Goal: Information Seeking & Learning: Learn about a topic

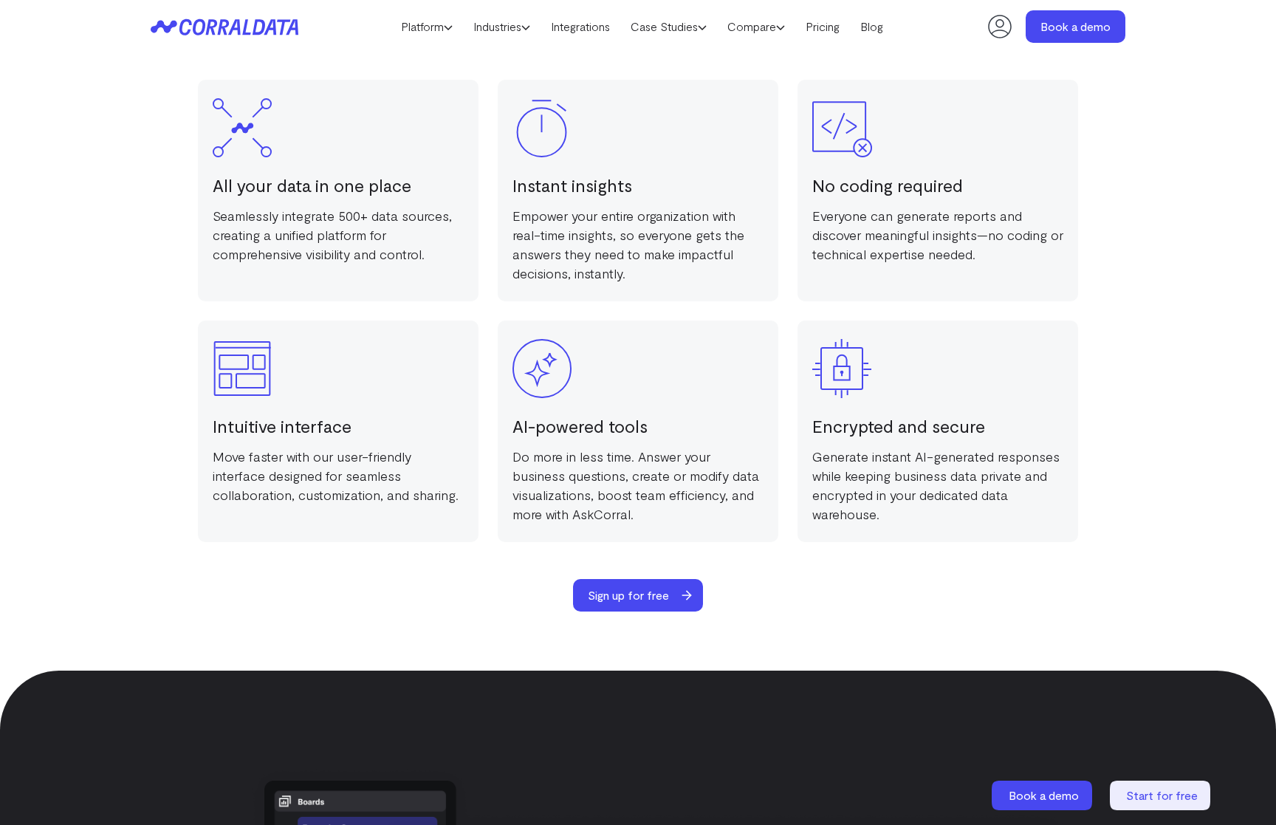
scroll to position [2985, 0]
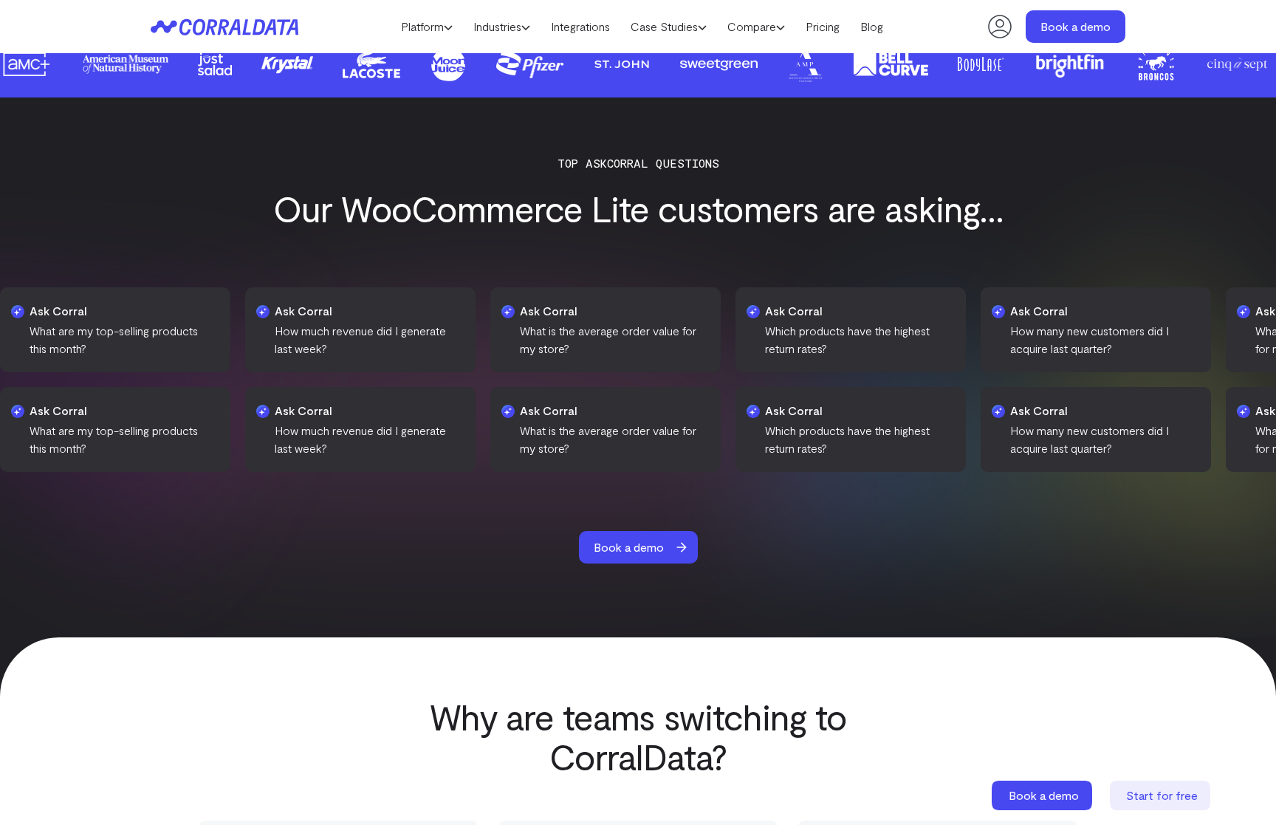
scroll to position [2245, 0]
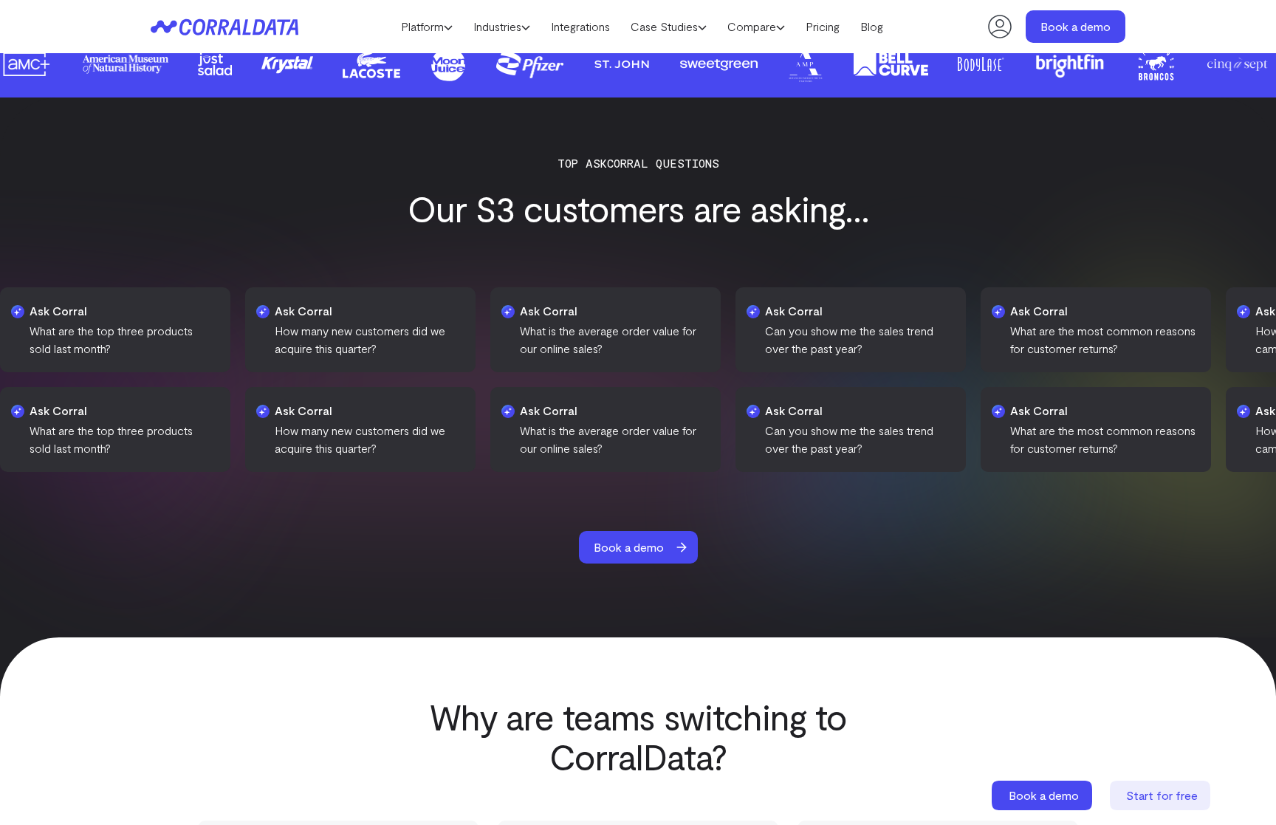
scroll to position [2245, 0]
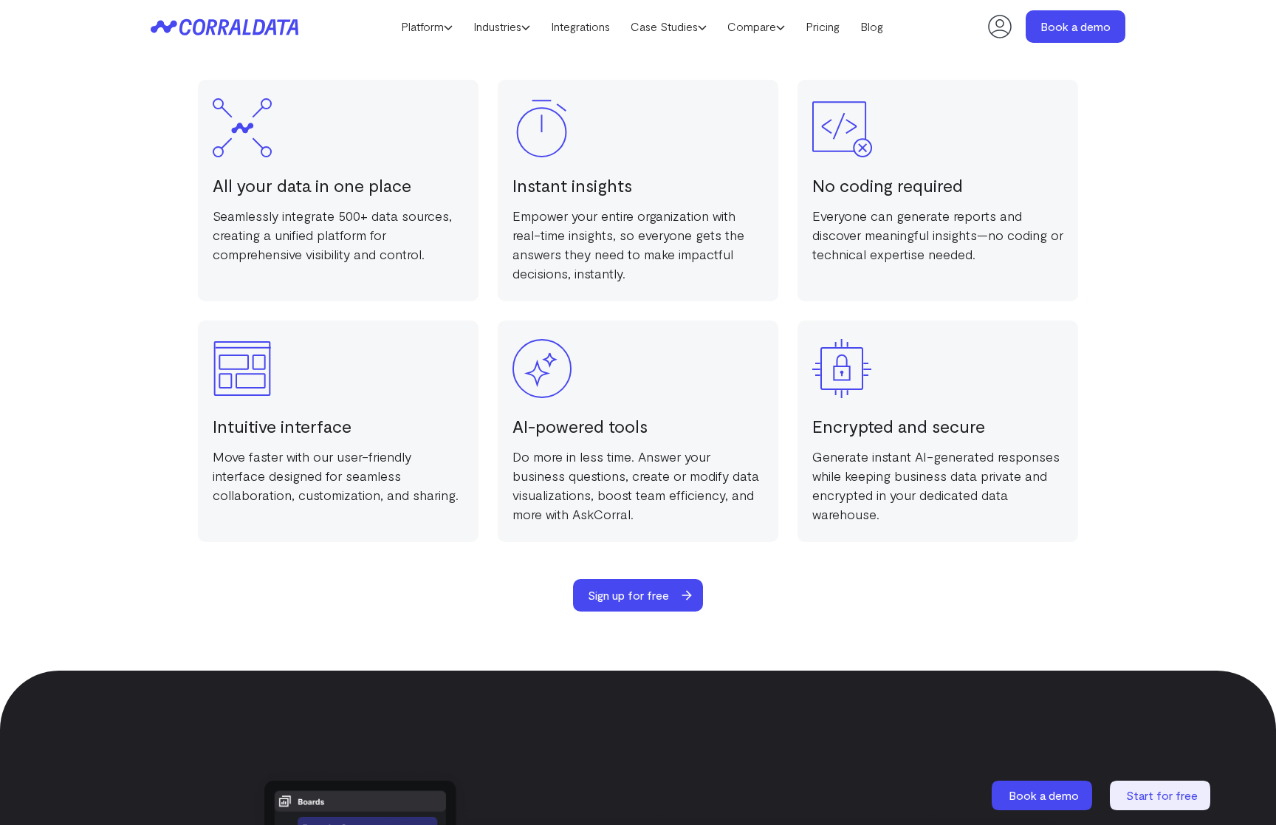
scroll to position [2985, 0]
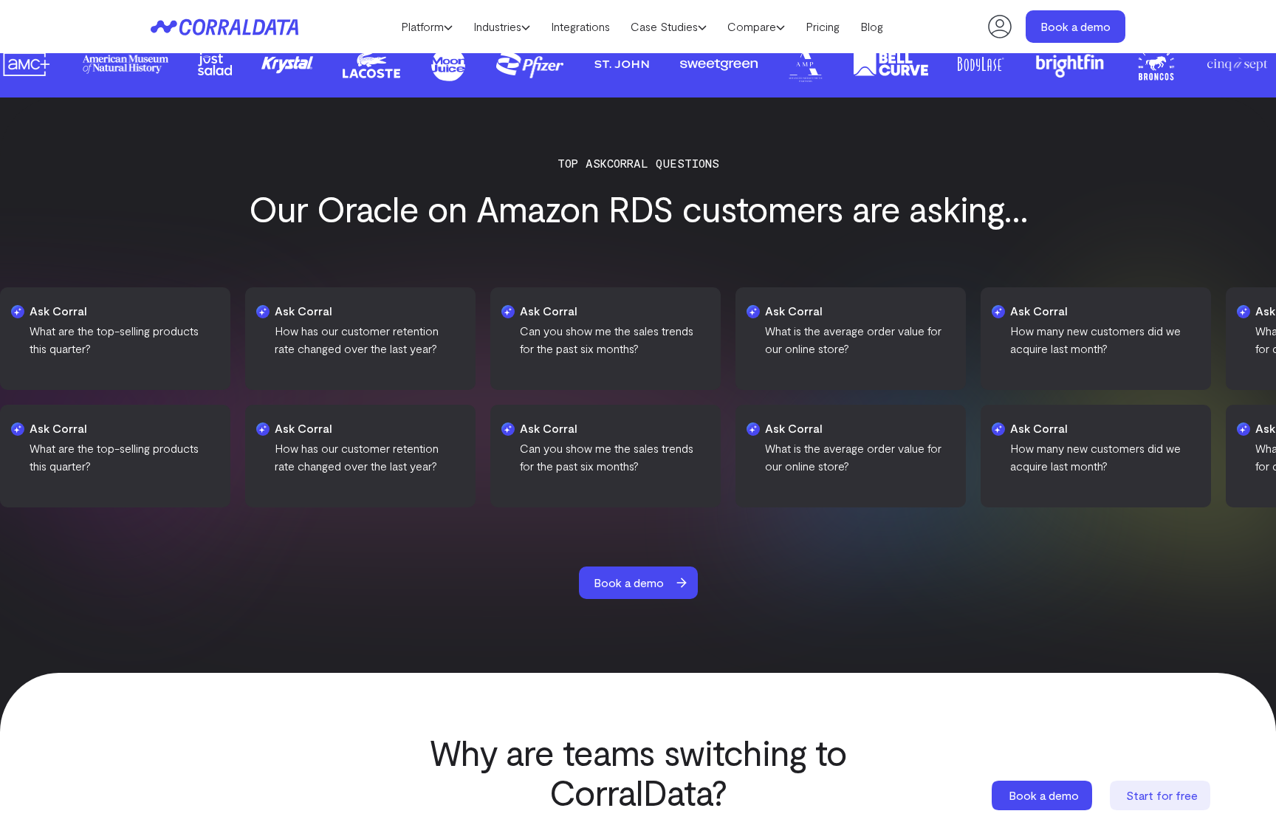
scroll to position [2245, 0]
